Goal: Task Accomplishment & Management: Use online tool/utility

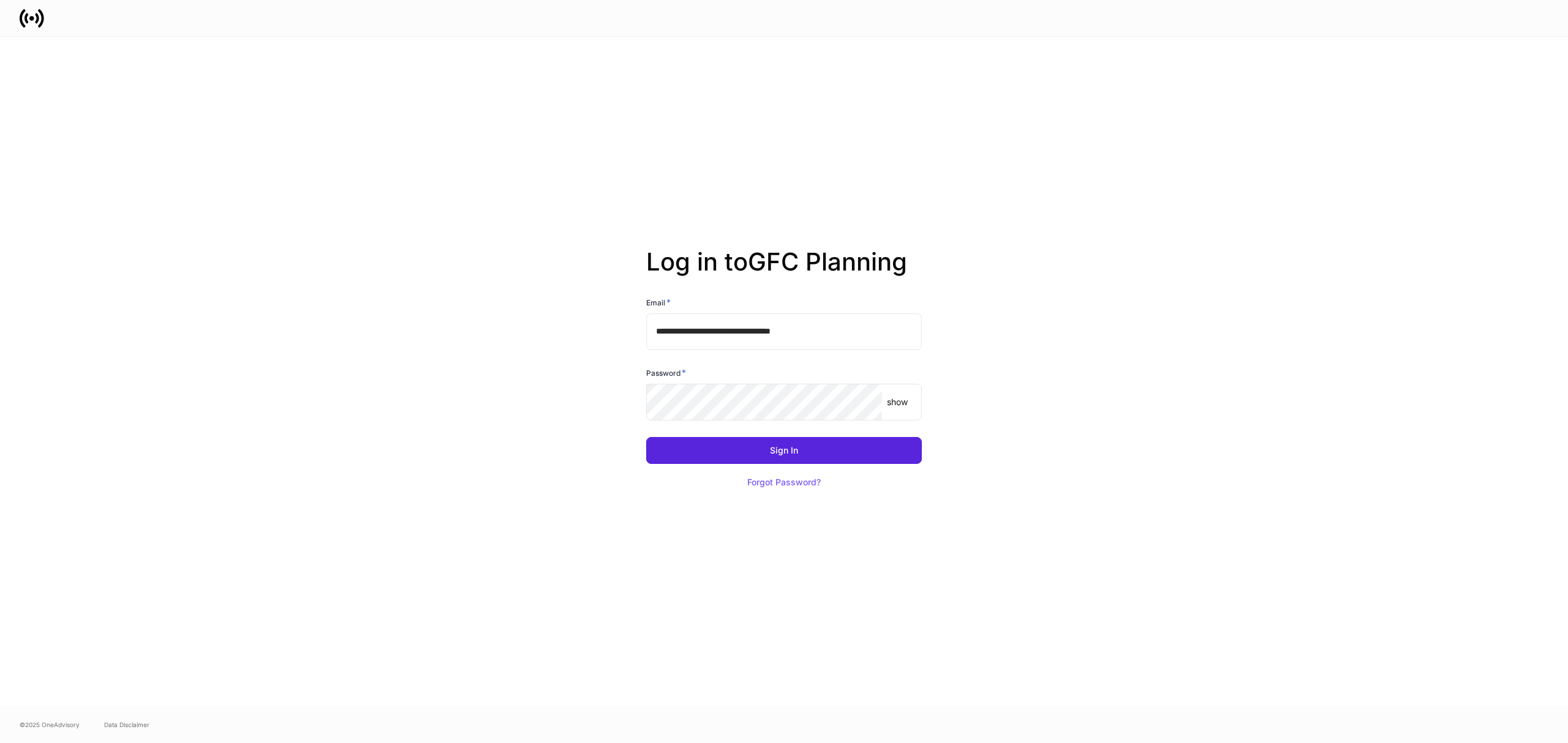
click at [713, 331] on input "**********" at bounding box center [784, 332] width 276 height 37
click at [751, 336] on input "**********" at bounding box center [784, 332] width 276 height 37
type input "**********"
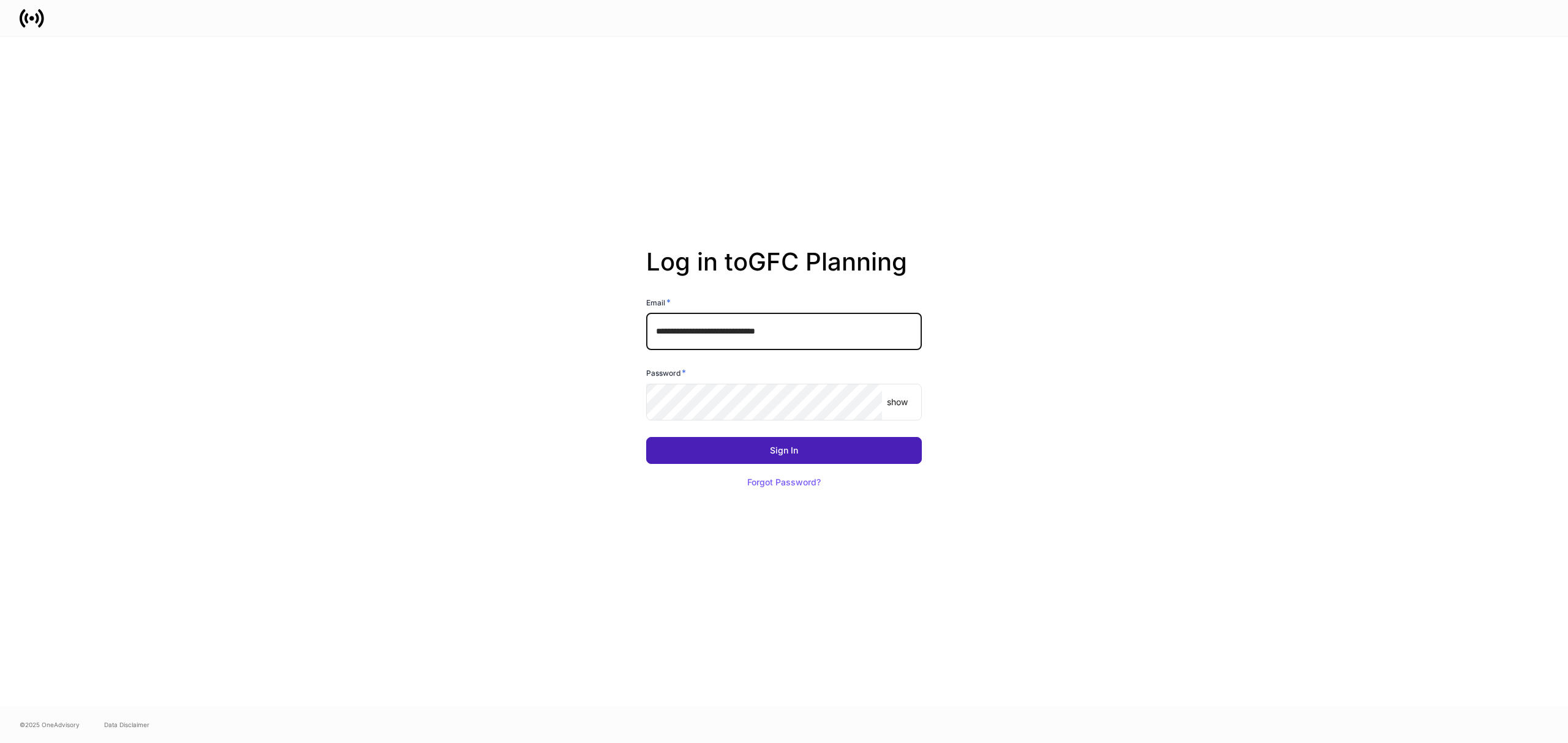
click at [806, 448] on button "Sign In" at bounding box center [784, 450] width 276 height 27
